Goal: Navigation & Orientation: Go to known website

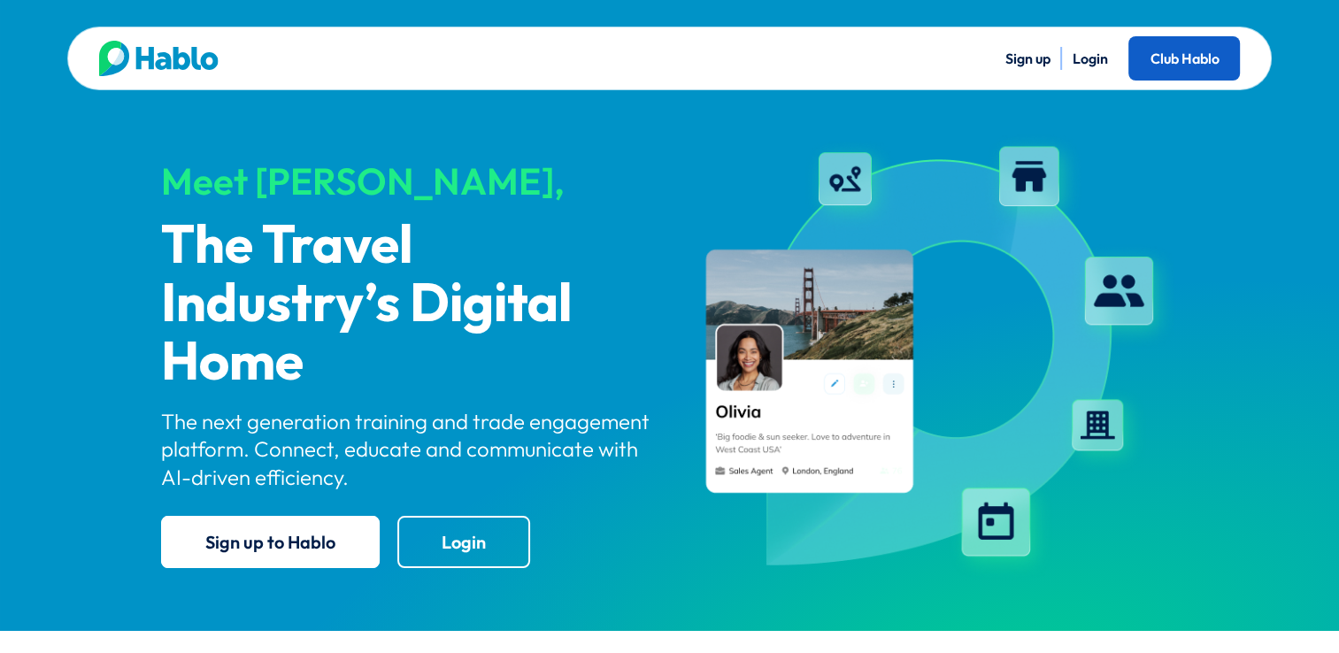
click at [1178, 58] on link "Club Hablo" at bounding box center [1183, 58] width 111 height 44
click at [214, 58] on img at bounding box center [158, 58] width 119 height 35
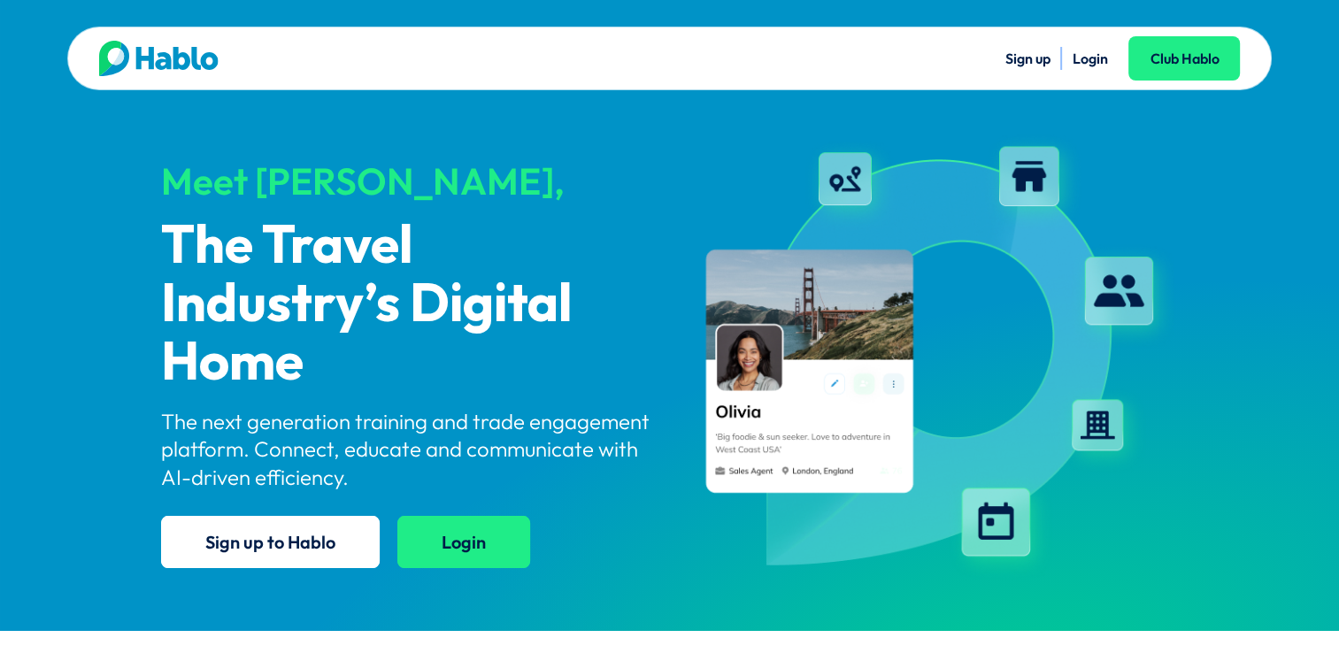
click at [455, 549] on link "Login" at bounding box center [463, 542] width 133 height 52
click at [465, 530] on link "Login" at bounding box center [463, 542] width 133 height 52
